Goal: Find specific page/section: Find specific page/section

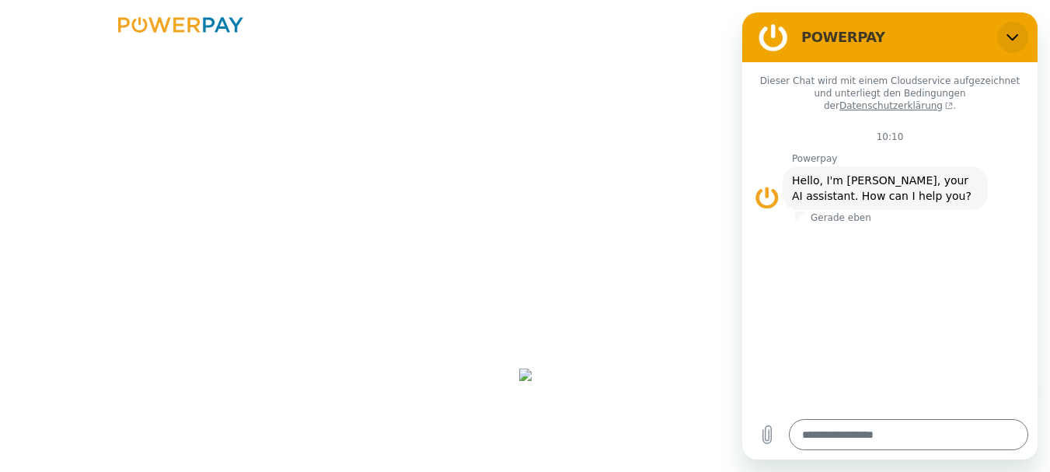
click at [1012, 29] on button "Schließen" at bounding box center [1012, 37] width 31 height 31
type textarea "*"
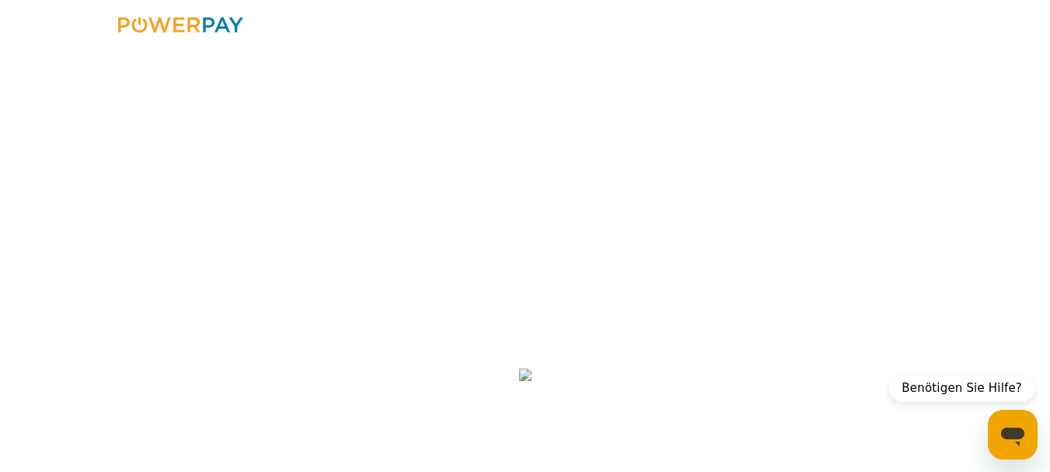
click at [189, 19] on img at bounding box center [180, 25] width 125 height 16
click at [175, 17] on img at bounding box center [180, 25] width 125 height 16
click at [183, 16] on link at bounding box center [181, 28] width 152 height 32
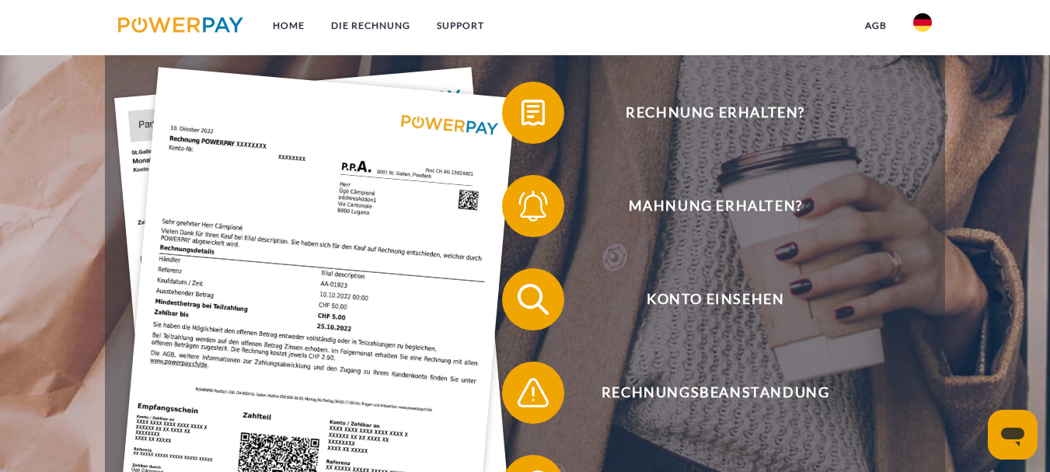
scroll to position [280, 0]
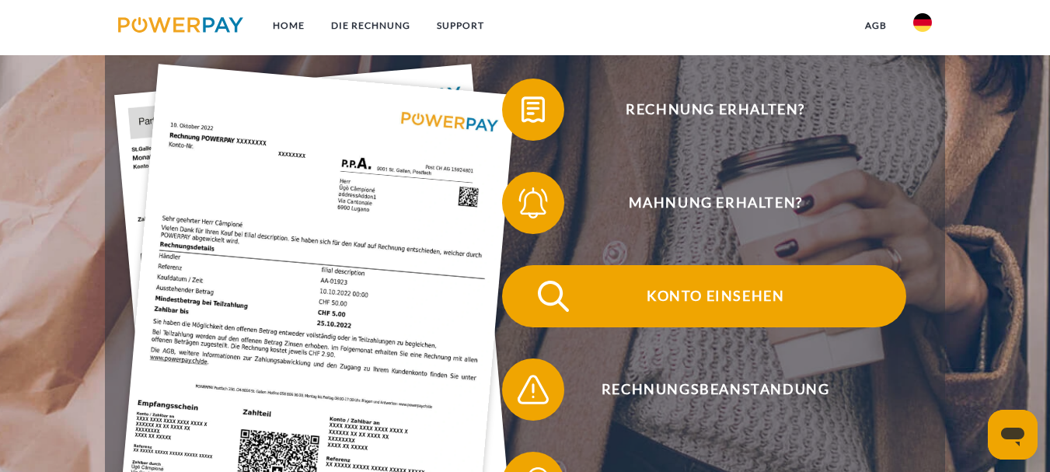
click at [684, 286] on span "Konto einsehen" at bounding box center [714, 296] width 381 height 62
